Goal: Find specific page/section: Find specific page/section

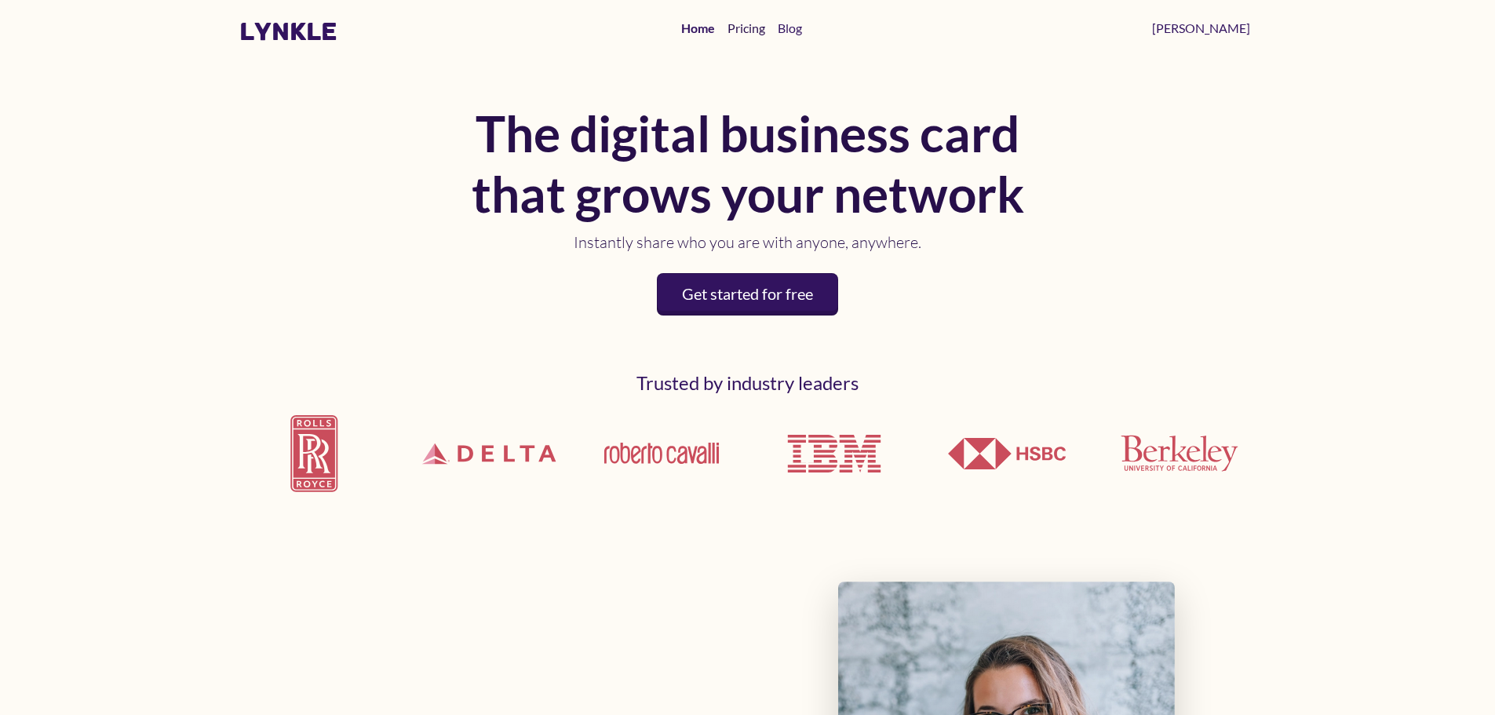
click at [771, 27] on link "Pricing" at bounding box center [746, 28] width 50 height 31
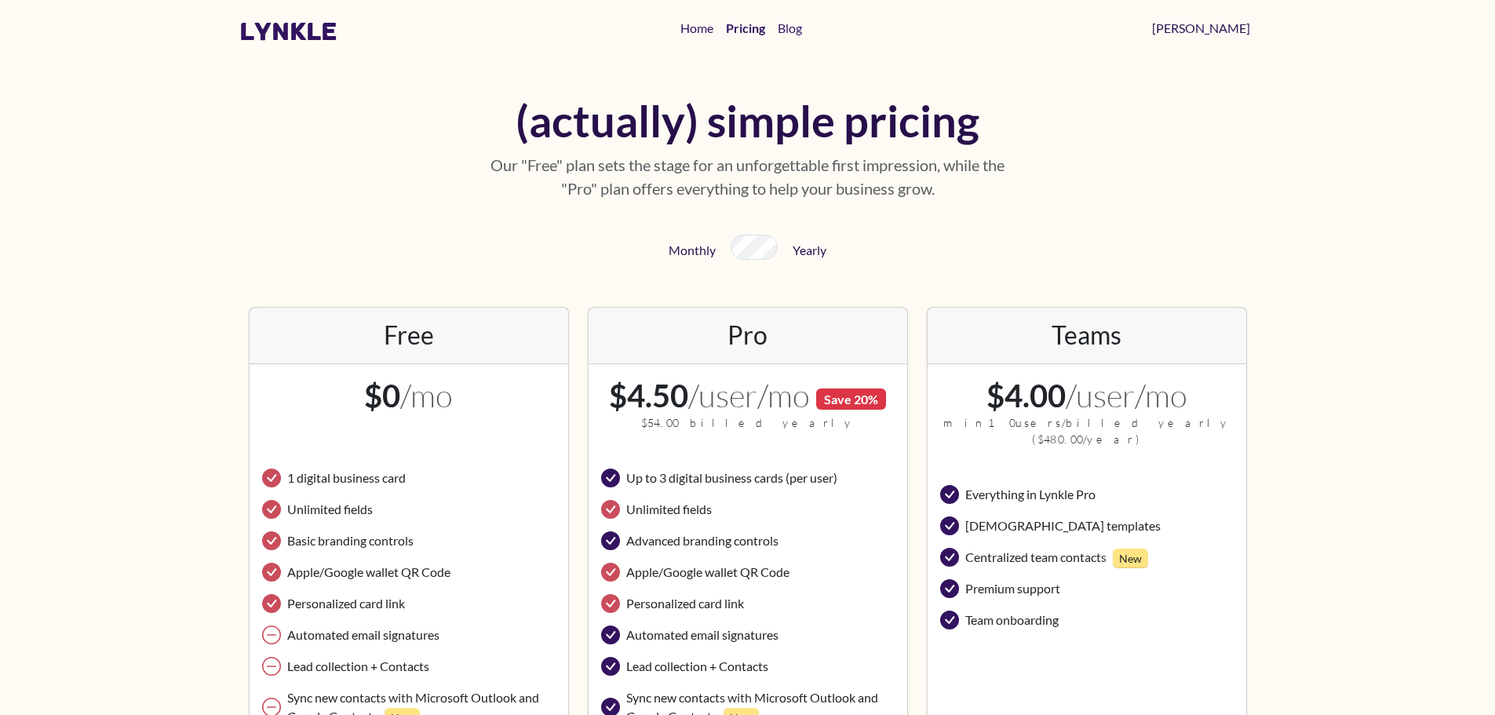
click at [1238, 30] on link "[PERSON_NAME]" at bounding box center [1201, 28] width 111 height 31
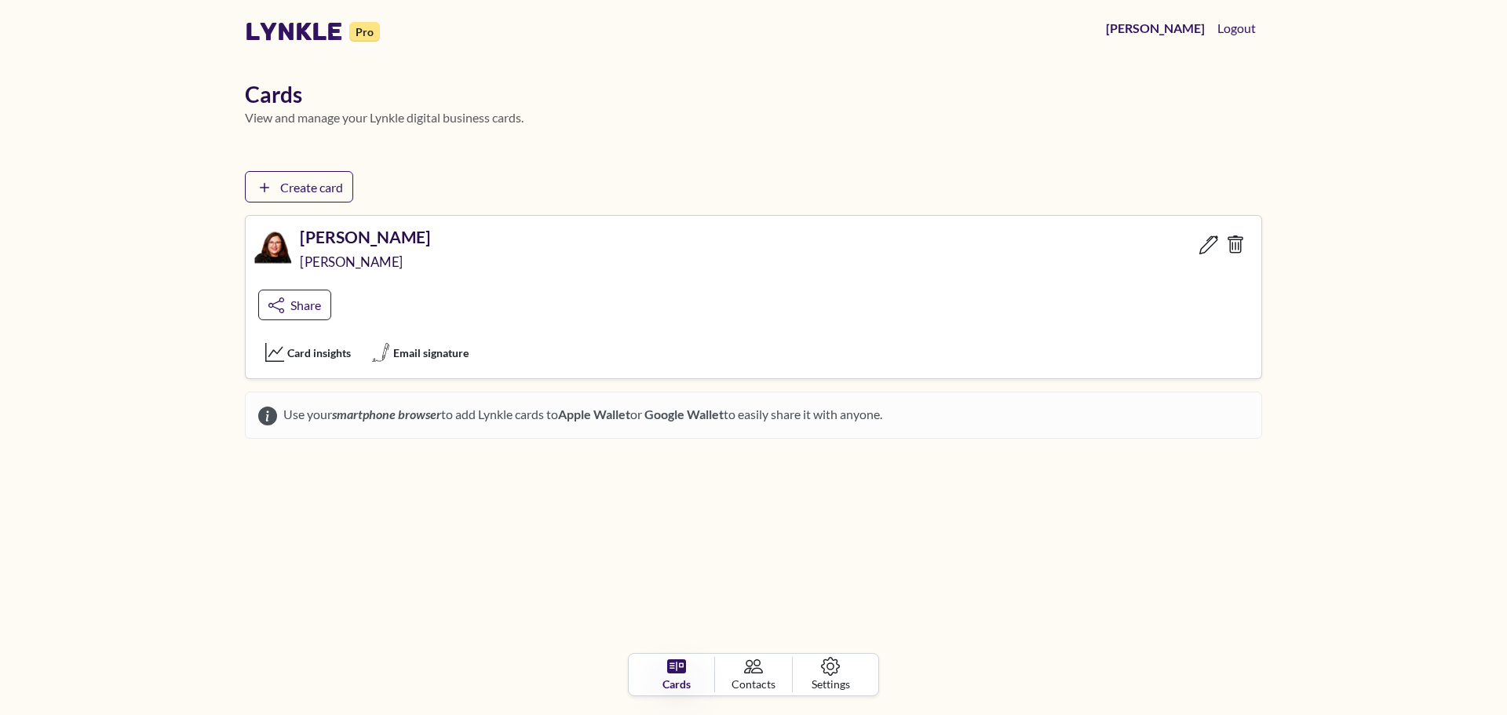
click at [325, 246] on h5 "[PERSON_NAME]" at bounding box center [365, 237] width 130 height 20
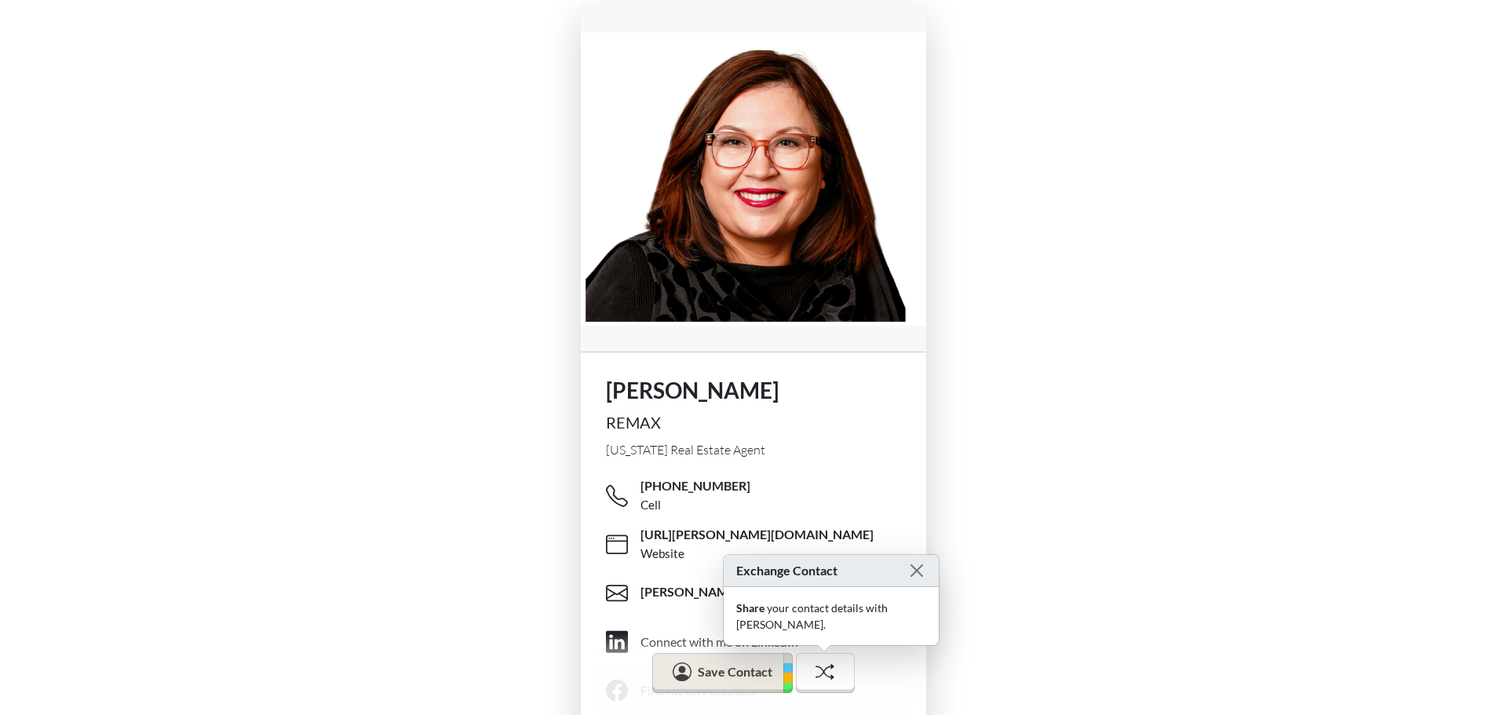
click at [997, 294] on div "[PERSON_NAME] REMAX [US_STATE] Real Estate Agent [PHONE_NUMBER] Cell [URL][PERS…" at bounding box center [753, 464] width 1507 height 928
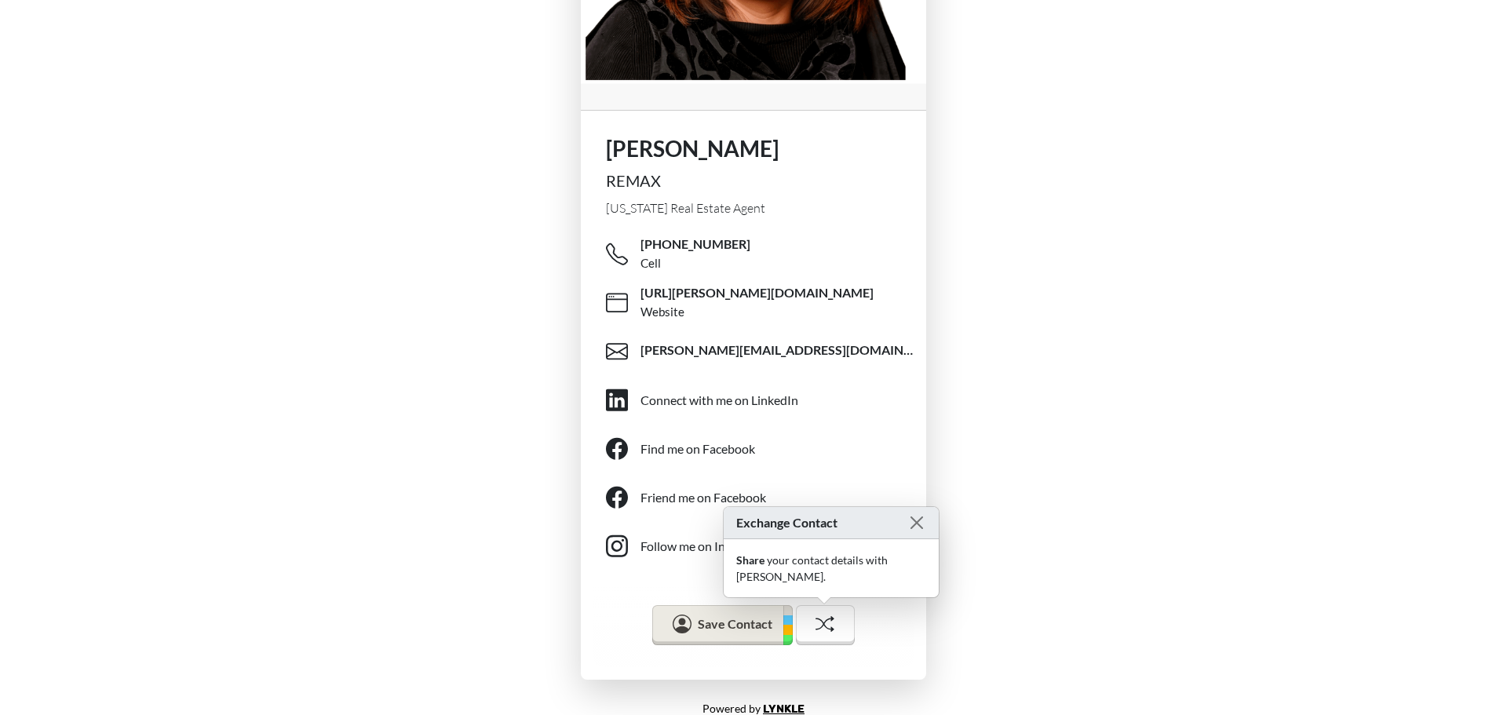
scroll to position [257, 0]
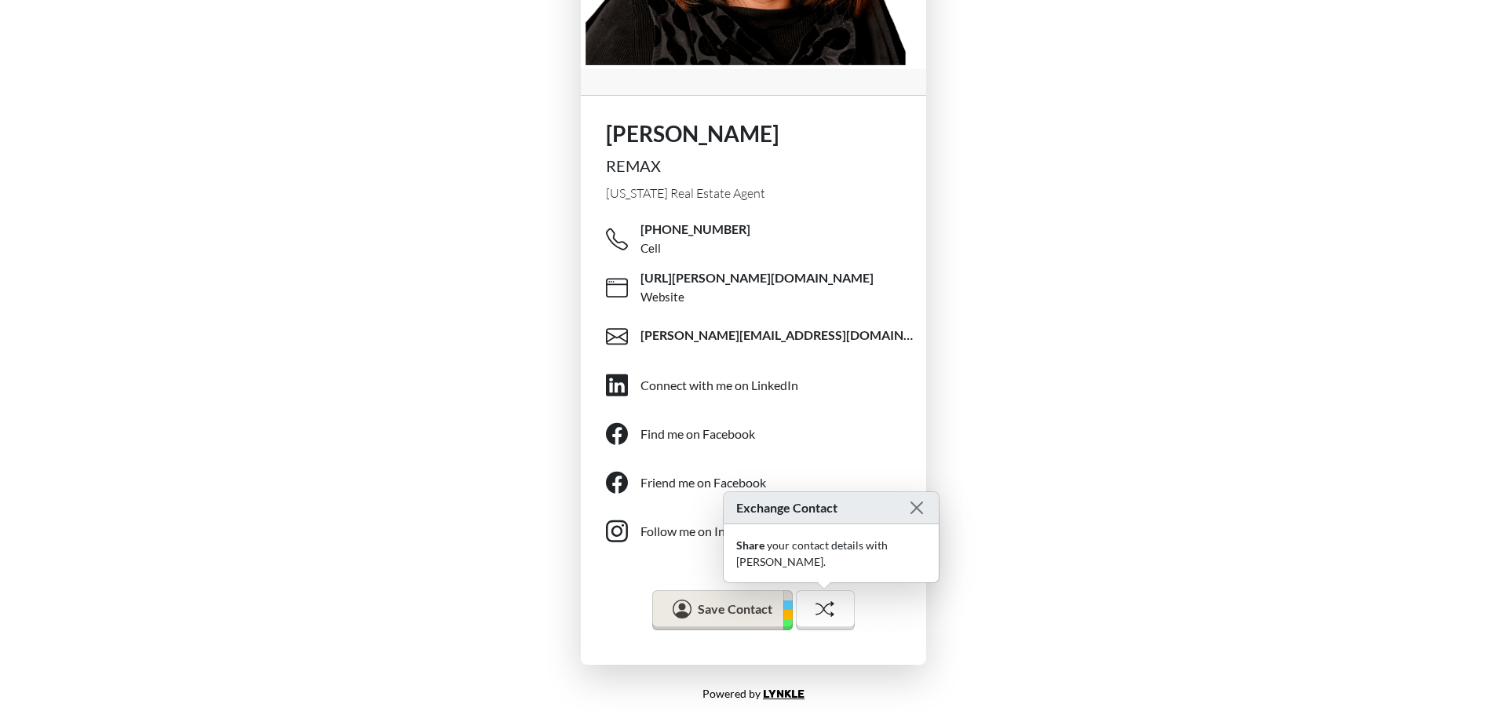
click at [1070, 315] on div "[PERSON_NAME] REMAX [US_STATE] Real Estate Agent [PHONE_NUMBER] Cell [URL][PERS…" at bounding box center [753, 207] width 1507 height 928
click at [908, 518] on button "Close" at bounding box center [916, 508] width 20 height 20
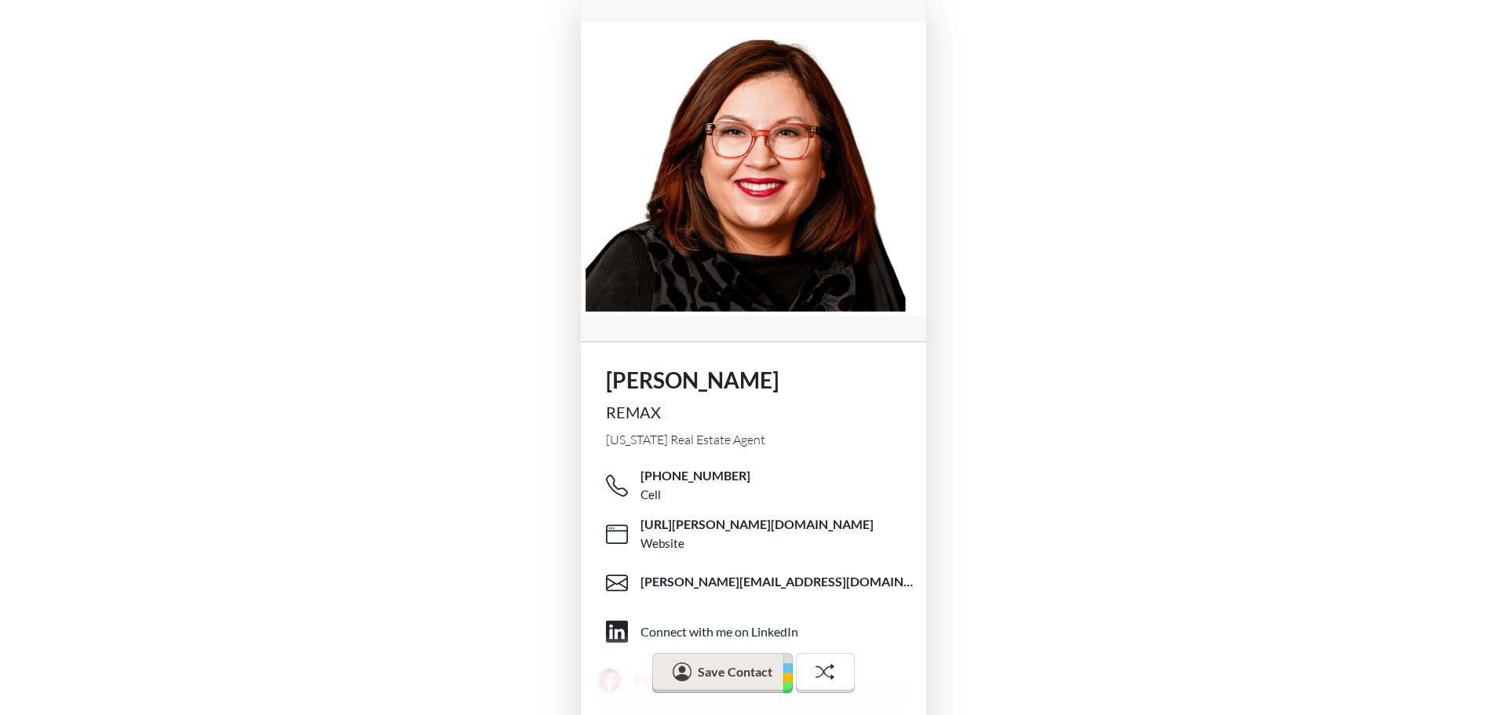
scroll to position [0, 0]
